Goal: Find specific page/section

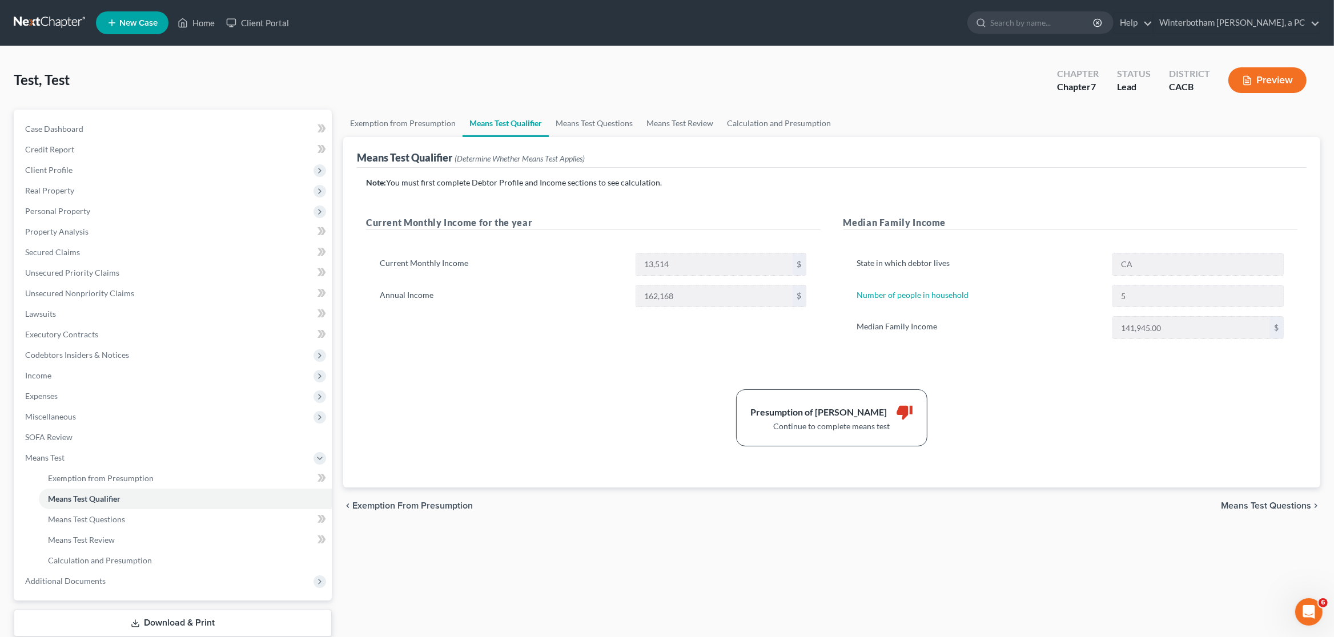
click at [32, 33] on link at bounding box center [50, 23] width 73 height 21
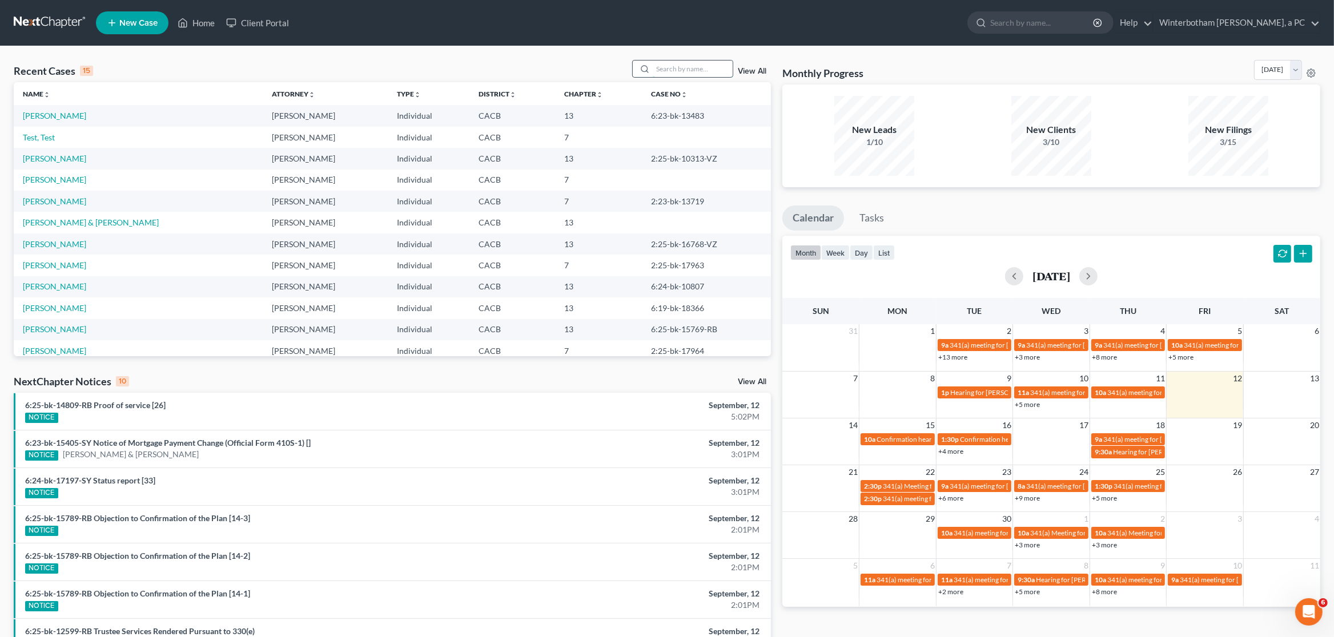
click at [664, 68] on input "search" at bounding box center [693, 69] width 80 height 17
type input "recinos"
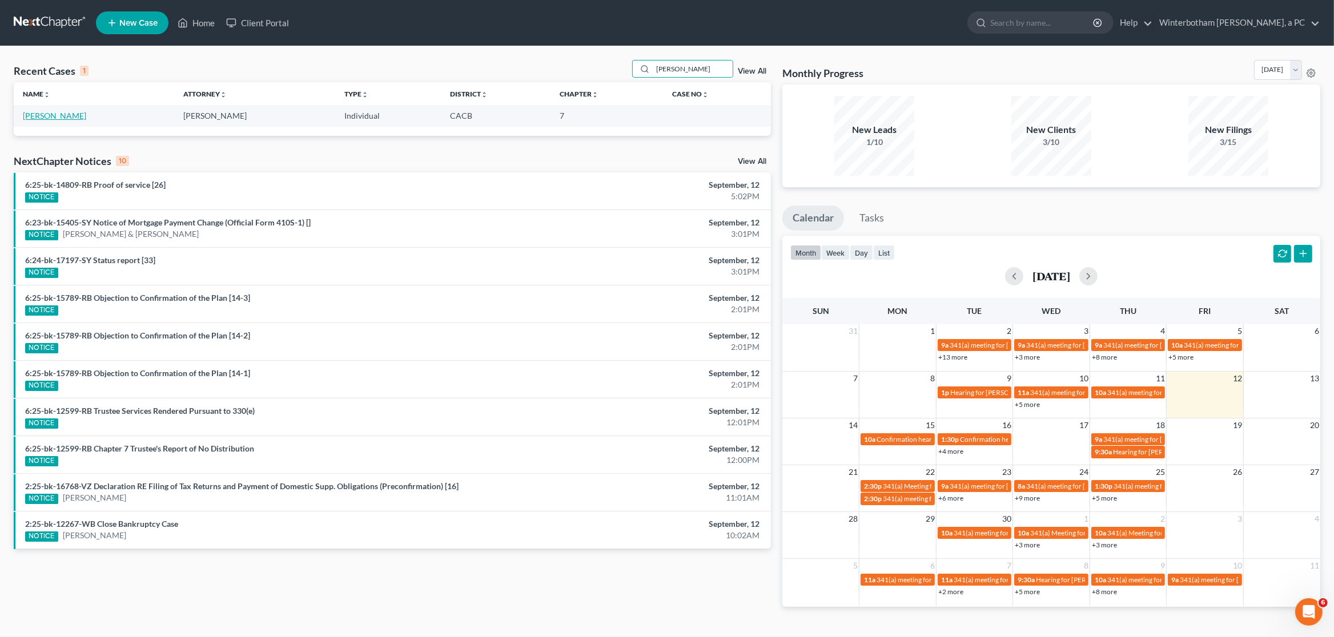
click at [33, 116] on link "Recinos, Joseph" at bounding box center [54, 116] width 63 height 10
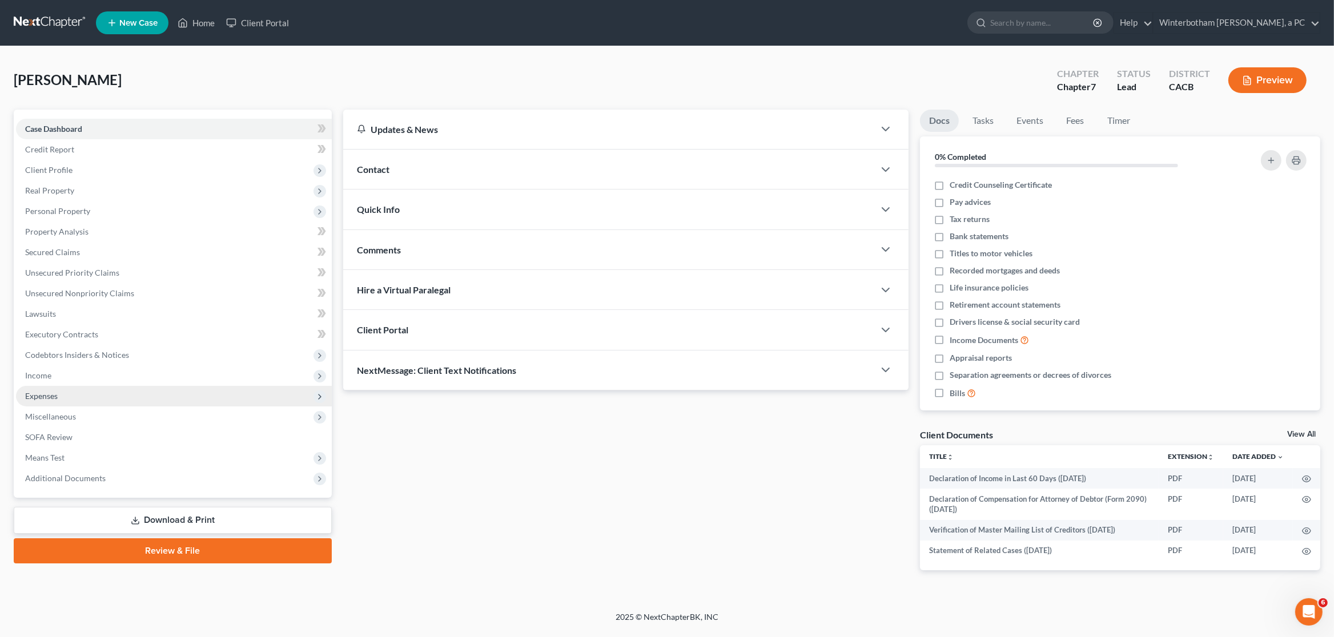
click at [43, 394] on span "Expenses" at bounding box center [41, 396] width 33 height 10
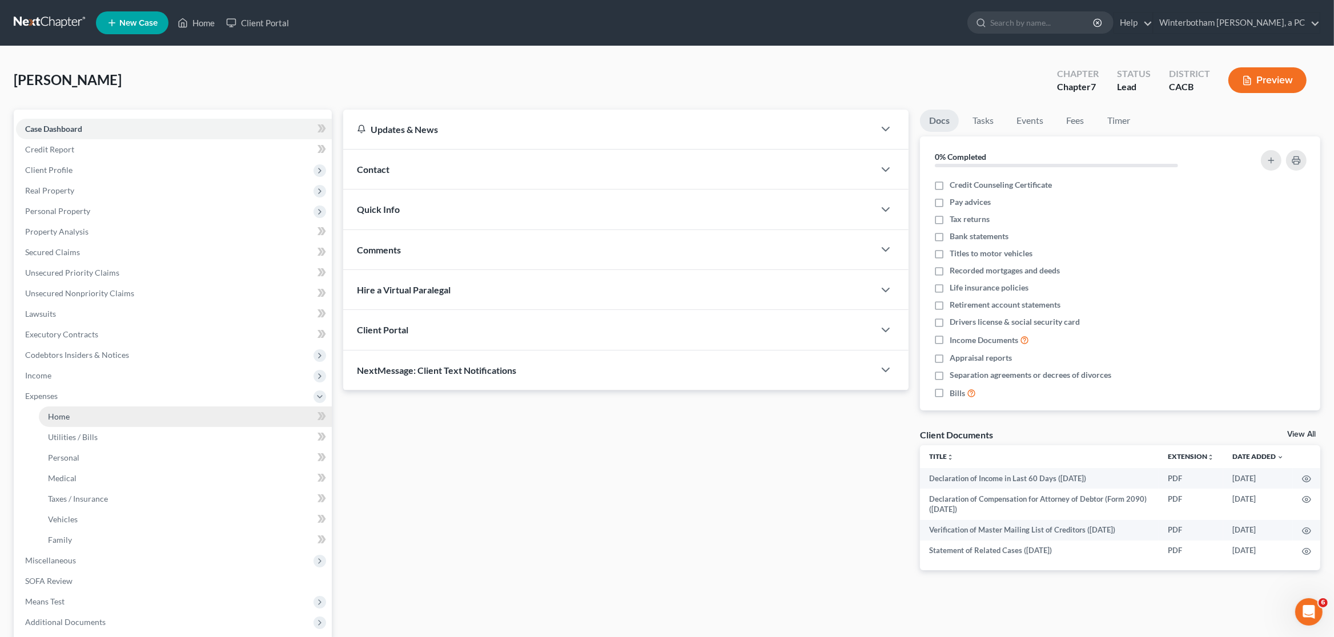
click at [59, 412] on span "Home" at bounding box center [59, 417] width 22 height 10
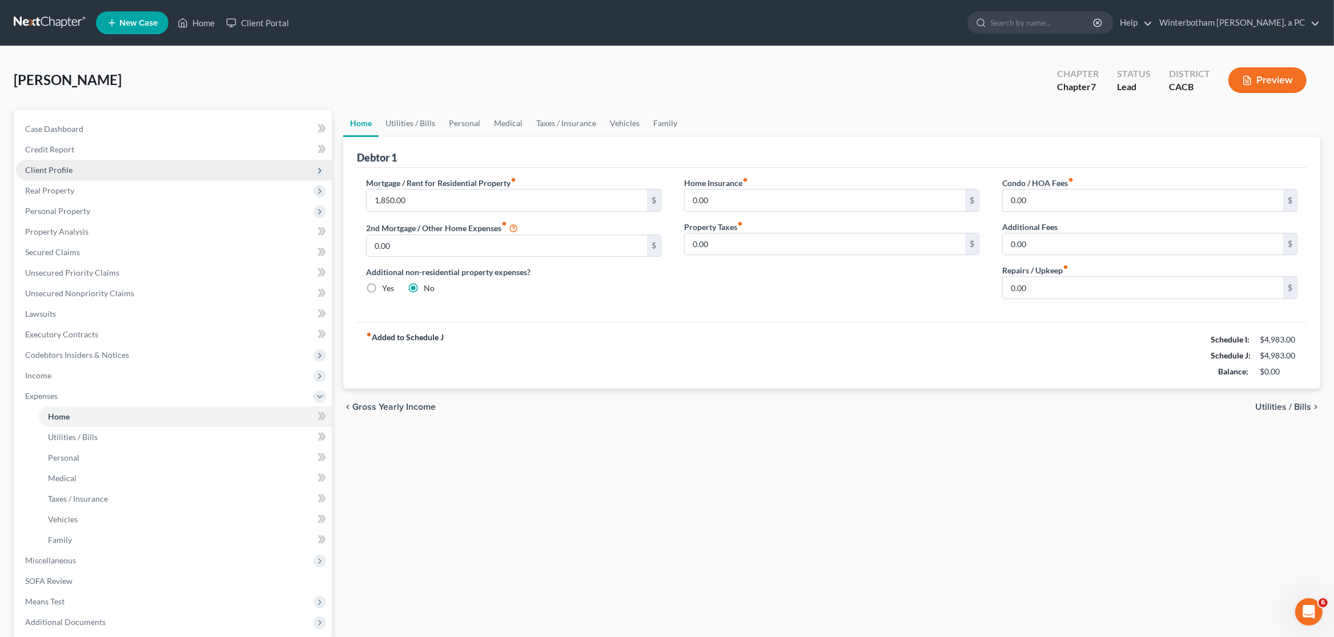
click at [53, 176] on span "Client Profile" at bounding box center [174, 170] width 316 height 21
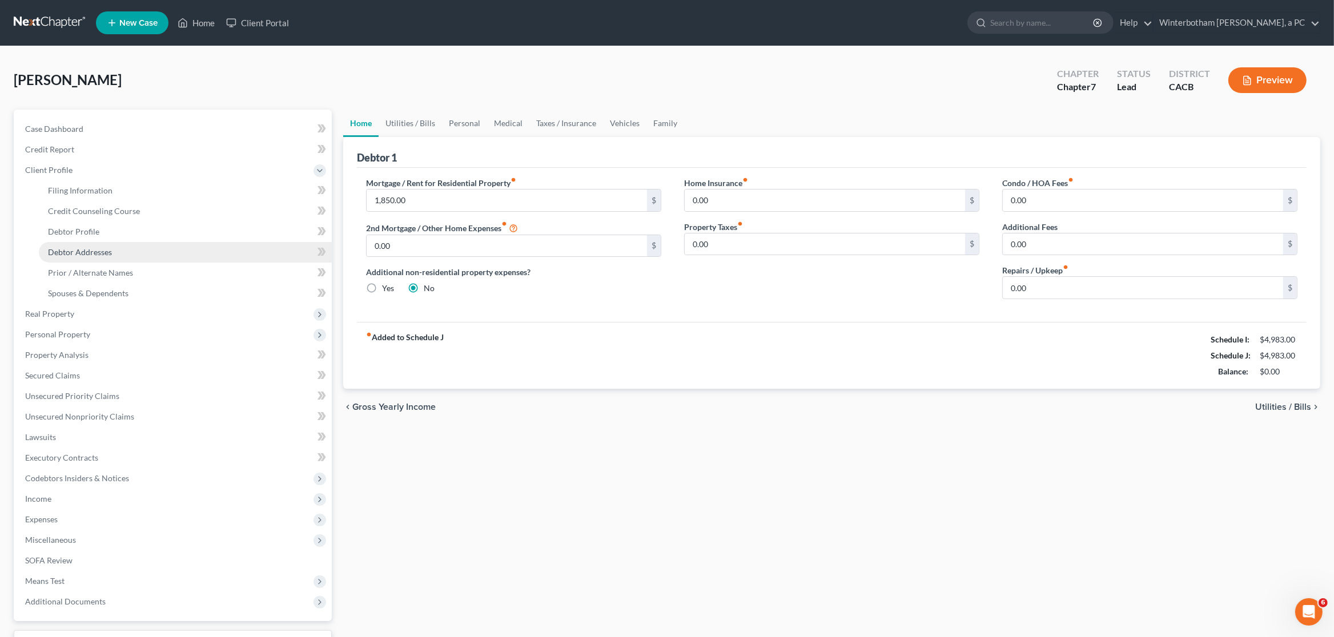
click at [71, 251] on span "Debtor Addresses" at bounding box center [80, 252] width 64 height 10
